Goal: Transaction & Acquisition: Subscribe to service/newsletter

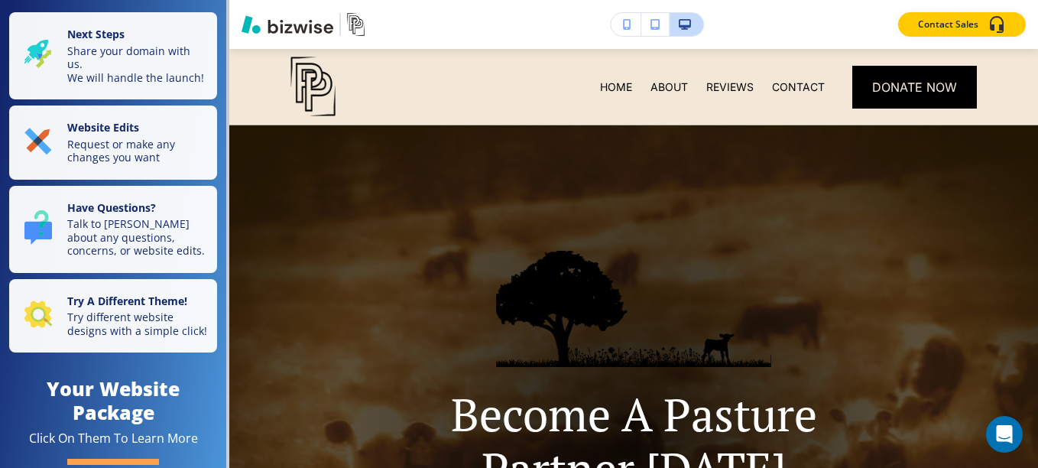
scroll to position [801, 0]
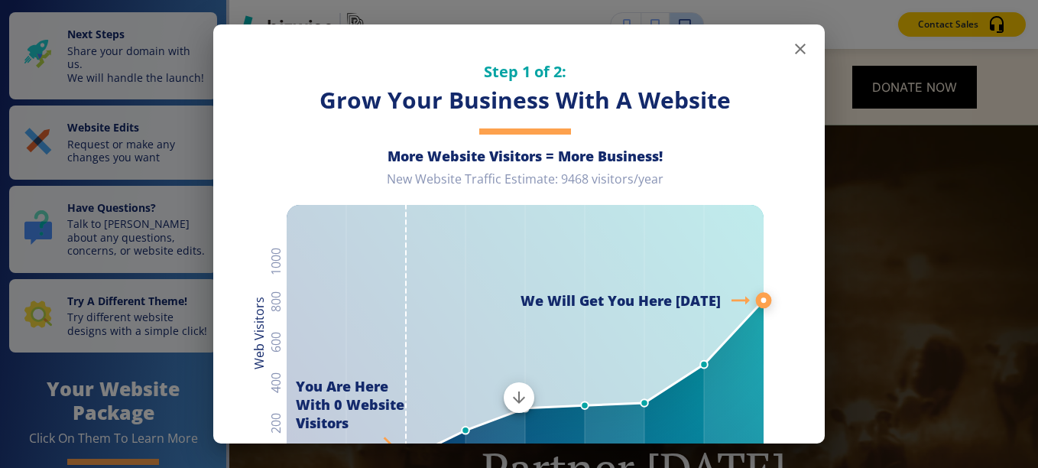
click at [791, 45] on icon "button" at bounding box center [800, 49] width 18 height 18
